Goal: Information Seeking & Learning: Learn about a topic

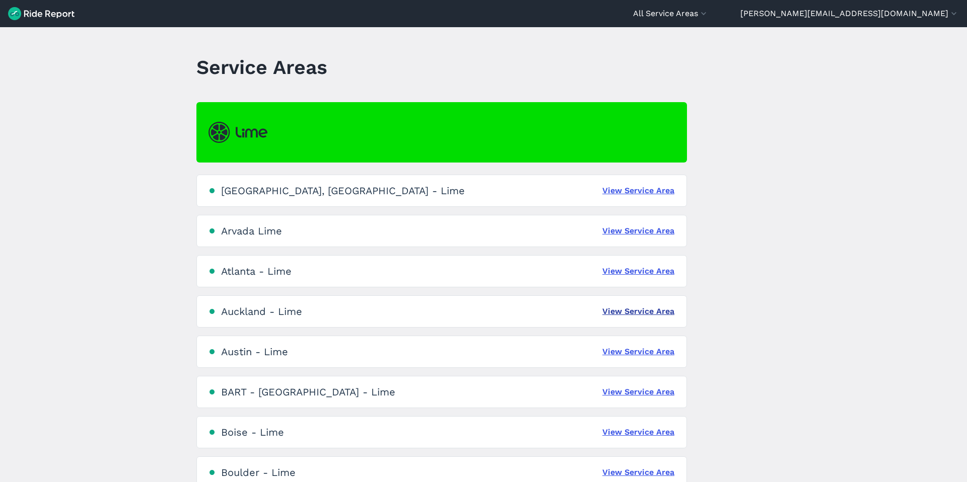
click at [614, 307] on link "View Service Area" at bounding box center [638, 312] width 72 height 12
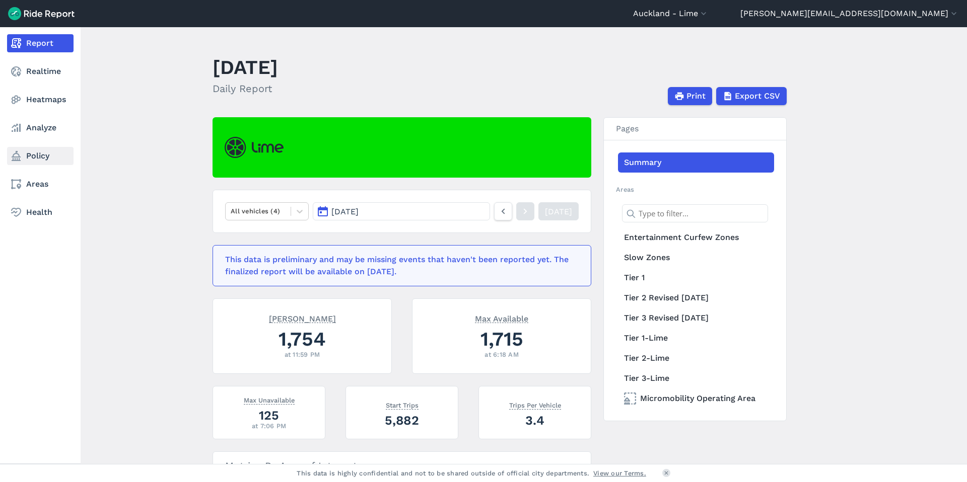
click at [27, 149] on link "Policy" at bounding box center [40, 156] width 66 height 18
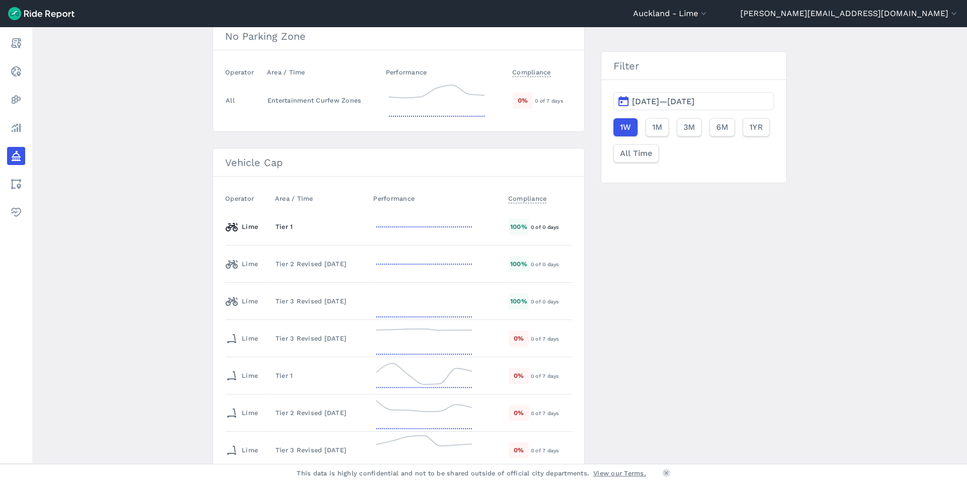
scroll to position [162, 0]
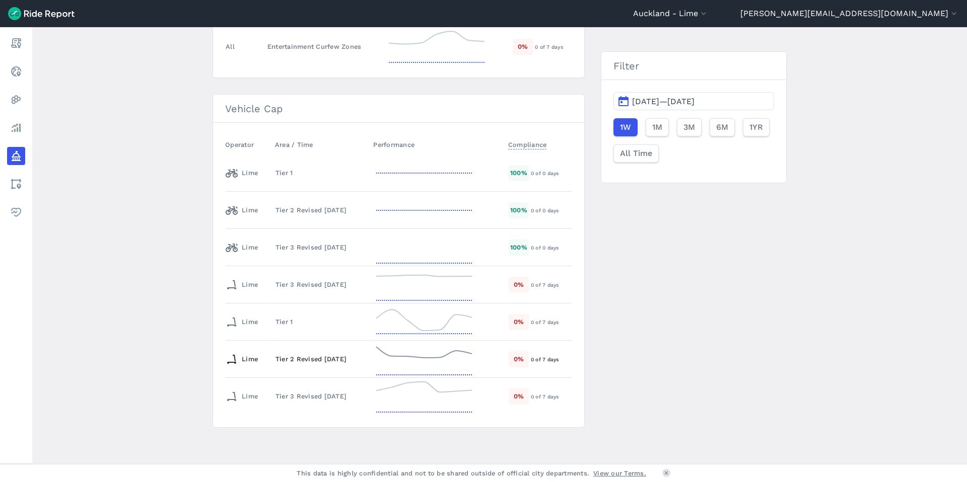
click at [319, 365] on td "Tier 2 Revised [DATE]" at bounding box center [320, 359] width 98 height 37
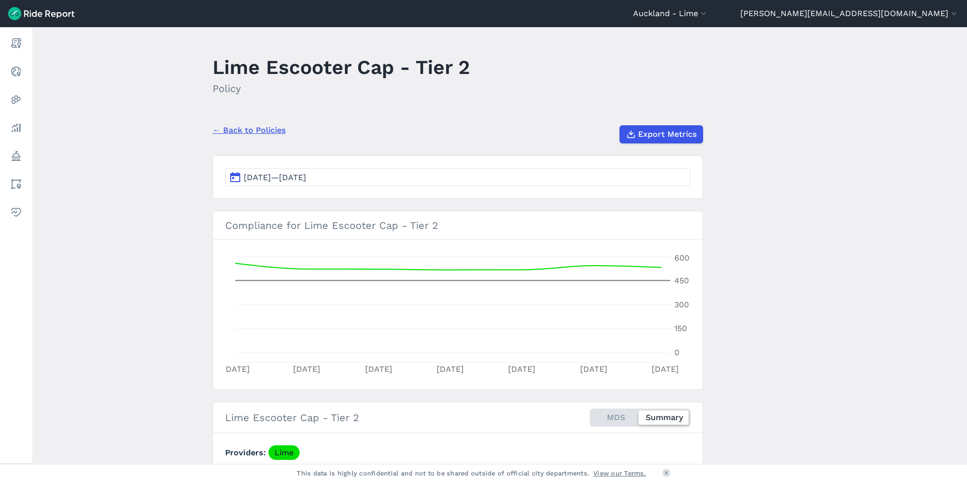
click at [451, 172] on button "[DATE]—[DATE]" at bounding box center [457, 177] width 465 height 18
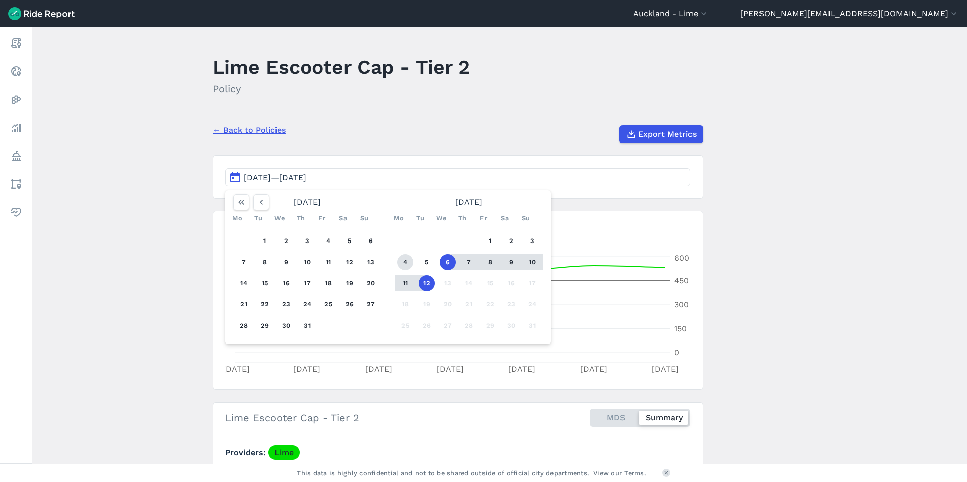
click at [402, 264] on button "4" at bounding box center [405, 262] width 16 height 16
click at [533, 261] on button "10" at bounding box center [532, 262] width 16 height 16
